Goal: Task Accomplishment & Management: Use online tool/utility

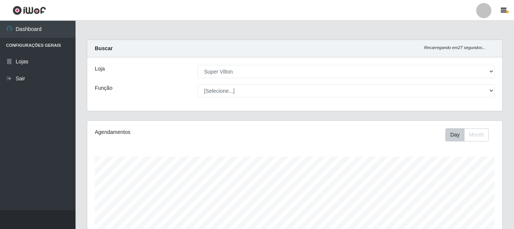
select select "379"
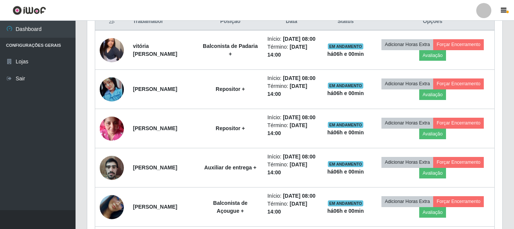
scroll to position [157, 415]
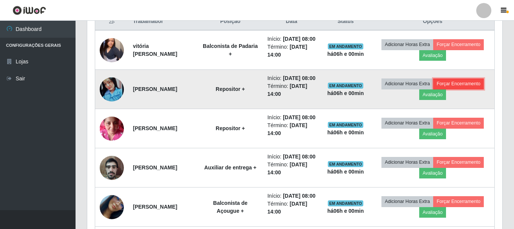
click at [462, 89] on button "Forçar Encerramento" at bounding box center [458, 84] width 51 height 11
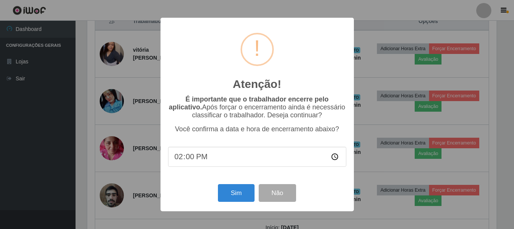
scroll to position [157, 412]
click at [233, 187] on button "Sim" at bounding box center [237, 193] width 37 height 18
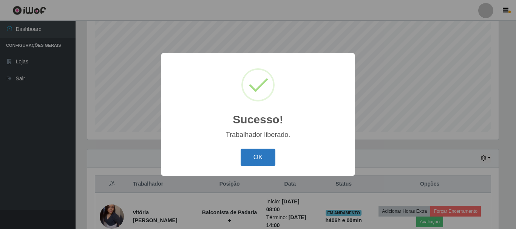
click at [267, 159] on button "OK" at bounding box center [258, 158] width 35 height 18
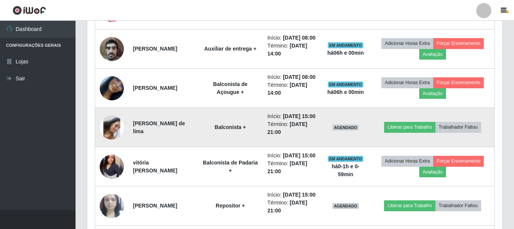
scroll to position [402, 0]
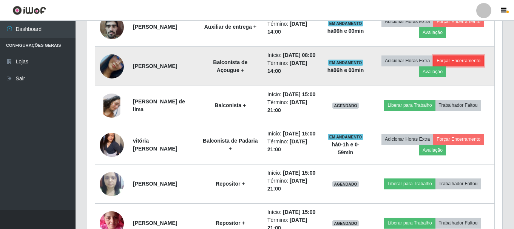
click at [455, 66] on button "Forçar Encerramento" at bounding box center [458, 61] width 51 height 11
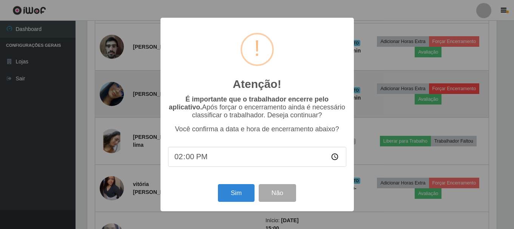
scroll to position [157, 412]
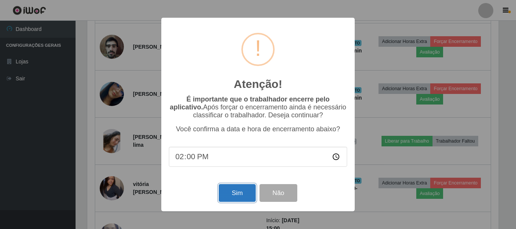
click at [234, 195] on button "Sim" at bounding box center [237, 193] width 37 height 18
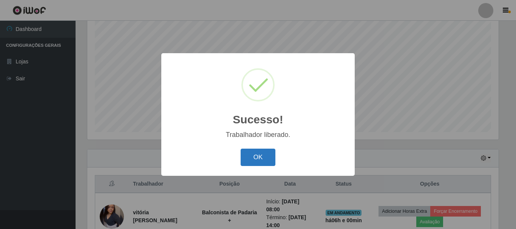
click at [261, 160] on button "OK" at bounding box center [258, 158] width 35 height 18
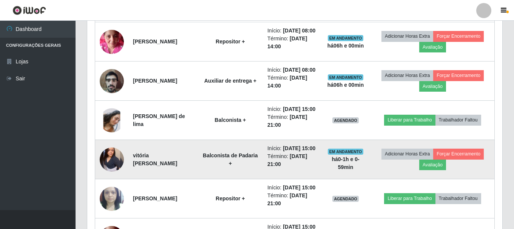
scroll to position [327, 0]
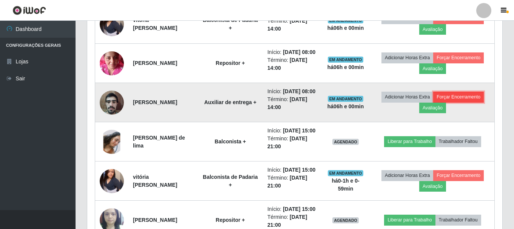
click at [445, 102] on button "Forçar Encerramento" at bounding box center [458, 97] width 51 height 11
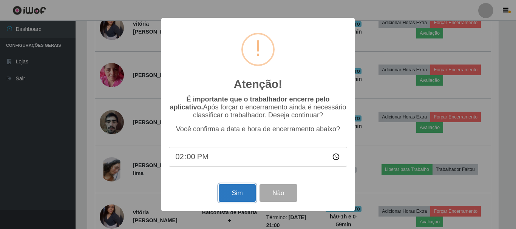
click at [240, 189] on button "Sim" at bounding box center [237, 193] width 37 height 18
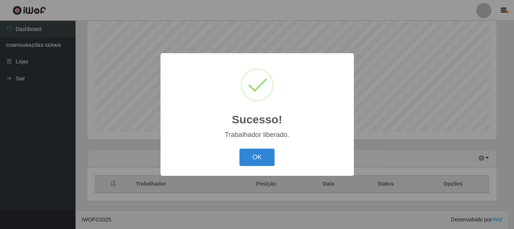
scroll to position [0, 0]
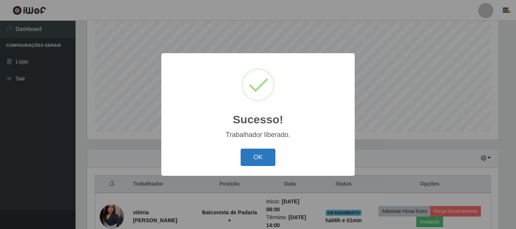
click at [255, 159] on button "OK" at bounding box center [258, 158] width 35 height 18
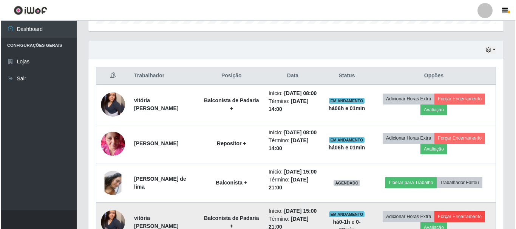
scroll to position [251, 0]
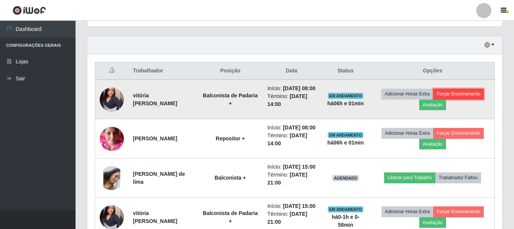
click at [474, 94] on button "Forçar Encerramento" at bounding box center [458, 94] width 51 height 11
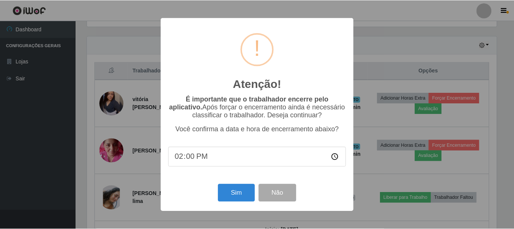
scroll to position [157, 412]
click at [246, 189] on button "Sim" at bounding box center [237, 193] width 37 height 18
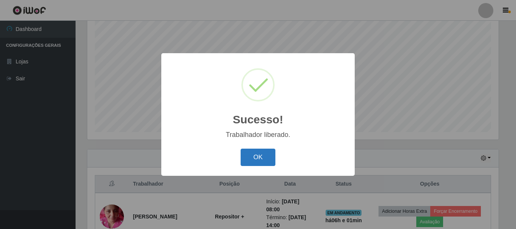
click at [251, 158] on button "OK" at bounding box center [258, 158] width 35 height 18
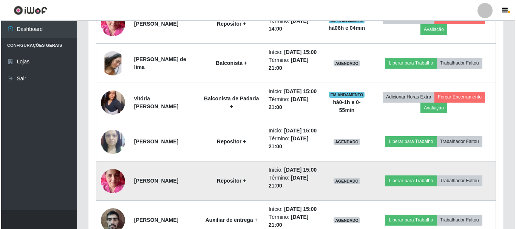
scroll to position [289, 0]
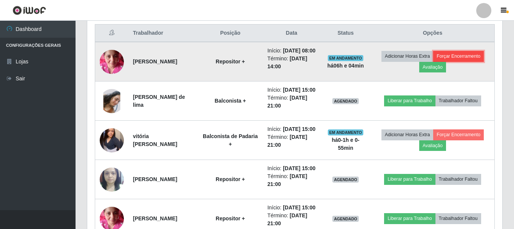
click at [451, 59] on button "Forçar Encerramento" at bounding box center [458, 56] width 51 height 11
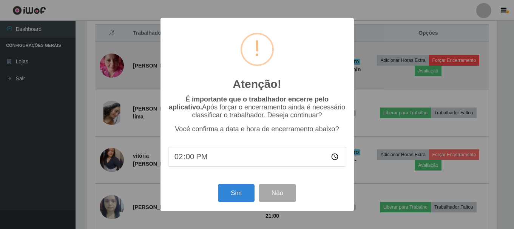
scroll to position [157, 412]
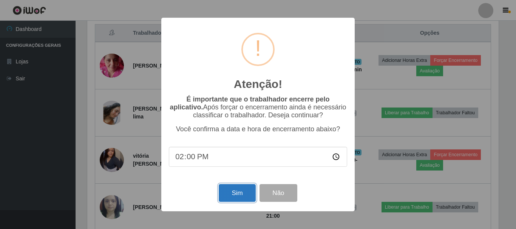
click at [229, 196] on button "Sim" at bounding box center [237, 193] width 37 height 18
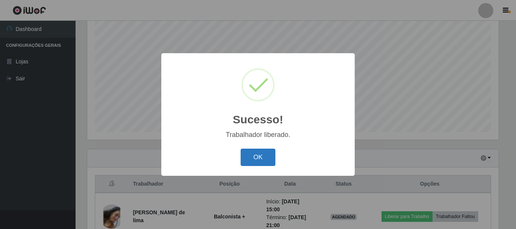
click at [255, 159] on button "OK" at bounding box center [258, 158] width 35 height 18
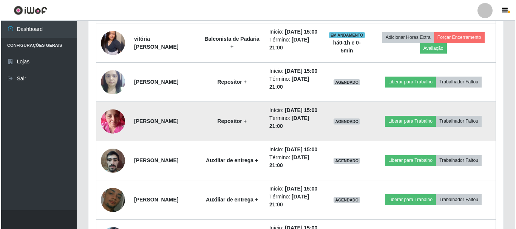
scroll to position [365, 0]
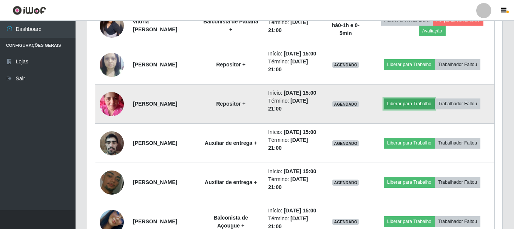
click at [420, 109] on button "Liberar para Trabalho" at bounding box center [409, 104] width 51 height 11
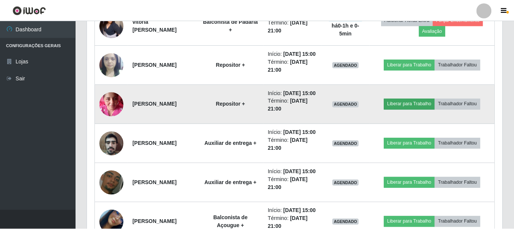
scroll to position [157, 412]
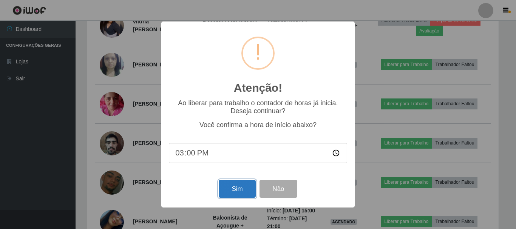
click at [240, 187] on button "Sim" at bounding box center [237, 189] width 37 height 18
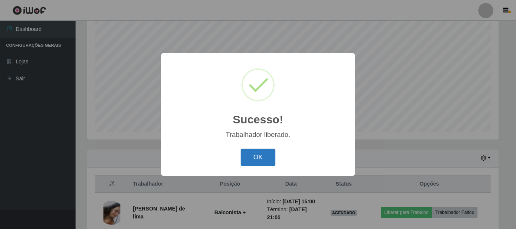
click at [257, 161] on button "OK" at bounding box center [258, 158] width 35 height 18
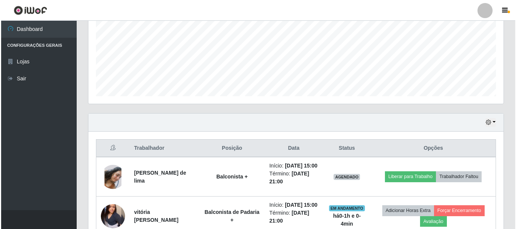
scroll to position [327, 0]
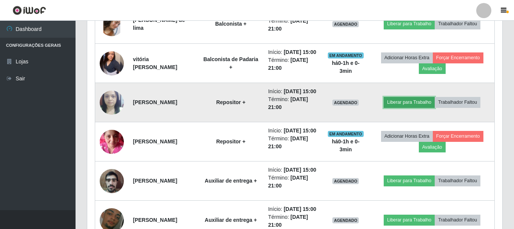
click at [412, 108] on button "Liberar para Trabalho" at bounding box center [409, 102] width 51 height 11
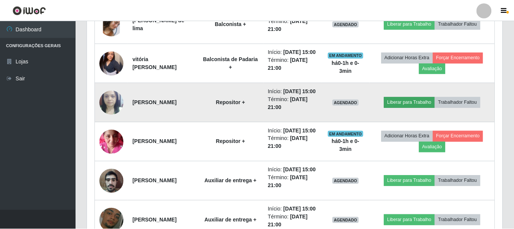
scroll to position [157, 412]
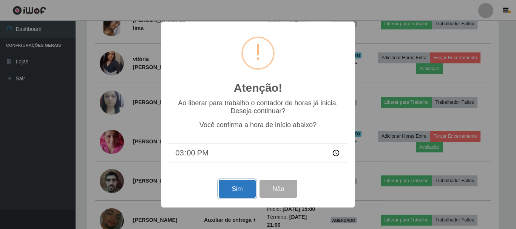
click at [227, 187] on button "Sim" at bounding box center [237, 189] width 37 height 18
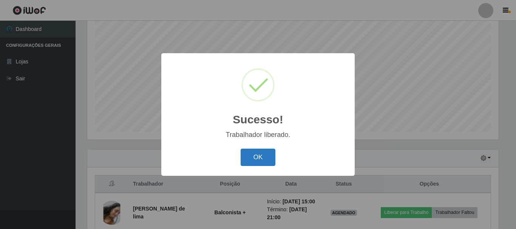
click at [257, 162] on button "OK" at bounding box center [258, 158] width 35 height 18
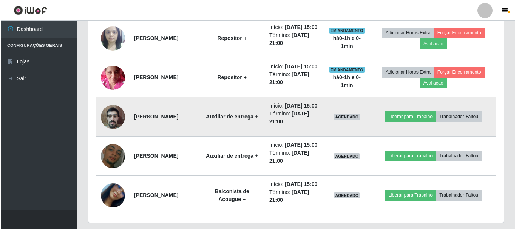
scroll to position [440, 0]
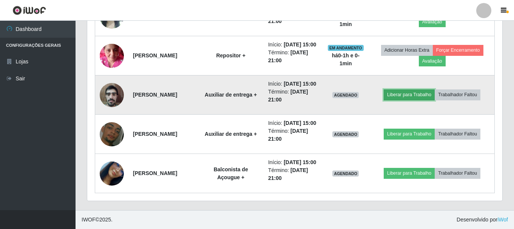
click at [419, 100] on button "Liberar para Trabalho" at bounding box center [409, 95] width 51 height 11
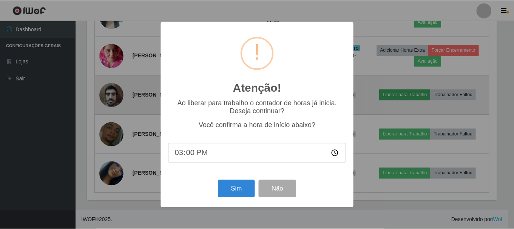
scroll to position [157, 412]
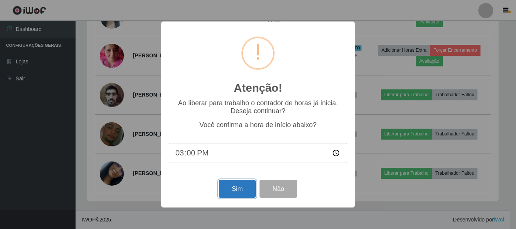
click at [245, 193] on button "Sim" at bounding box center [237, 189] width 37 height 18
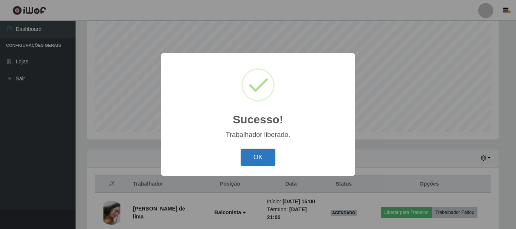
click at [255, 158] on button "OK" at bounding box center [258, 158] width 35 height 18
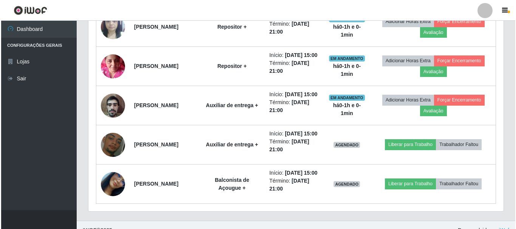
scroll to position [469, 0]
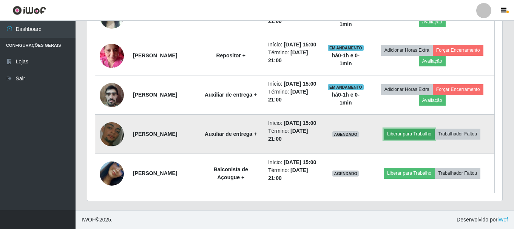
click at [409, 129] on button "Liberar para Trabalho" at bounding box center [409, 134] width 51 height 11
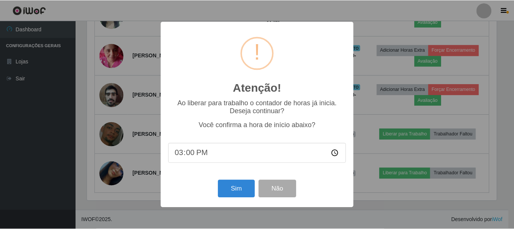
scroll to position [157, 412]
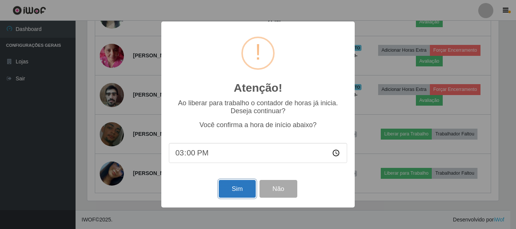
click at [249, 192] on button "Sim" at bounding box center [237, 189] width 37 height 18
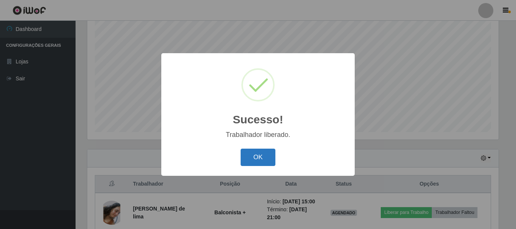
click at [259, 159] on button "OK" at bounding box center [258, 158] width 35 height 18
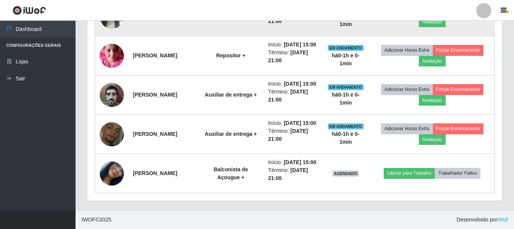
scroll to position [469, 0]
